Goal: Information Seeking & Learning: Learn about a topic

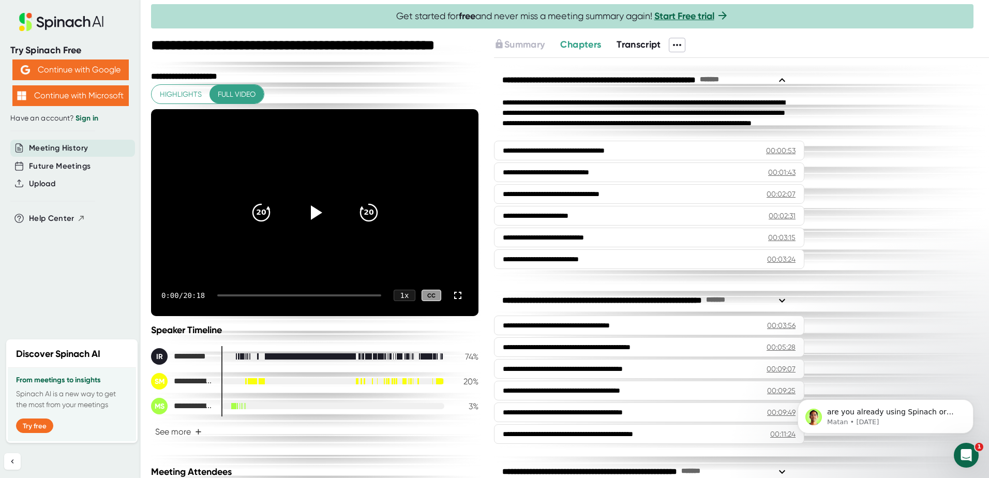
click at [594, 44] on span "Chapters" at bounding box center [580, 44] width 41 height 11
click at [577, 42] on span "Chapters" at bounding box center [580, 44] width 41 height 11
